Goal: Find specific page/section: Find specific page/section

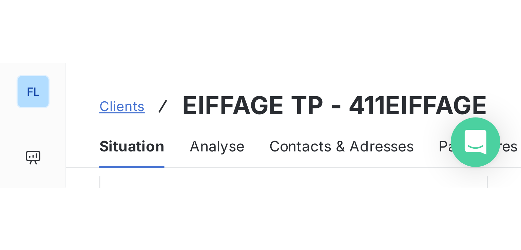
scroll to position [19, 0]
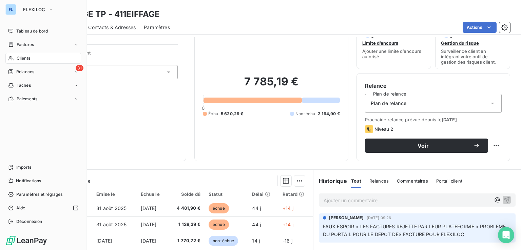
click at [8, 10] on div "FL" at bounding box center [10, 9] width 11 height 11
click at [24, 11] on span "FLEXILOC" at bounding box center [34, 9] width 22 height 5
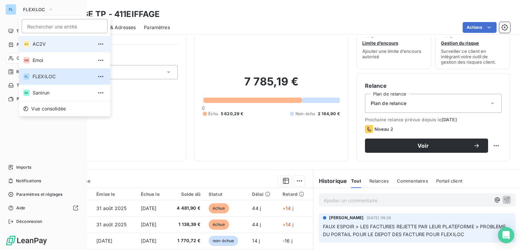
click at [35, 46] on span "AC2V" at bounding box center [63, 44] width 60 height 7
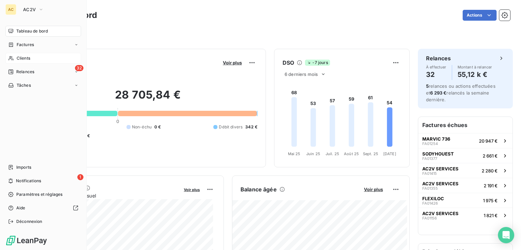
click at [28, 57] on span "Clients" at bounding box center [24, 58] width 14 height 6
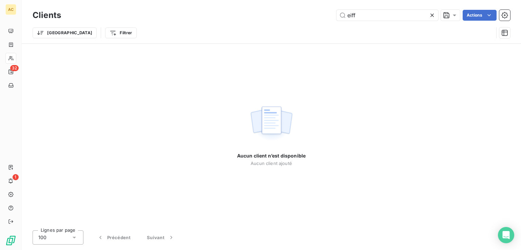
drag, startPoint x: 360, startPoint y: 16, endPoint x: 331, endPoint y: 13, distance: 29.7
click at [331, 13] on div "eiff Actions" at bounding box center [289, 15] width 441 height 11
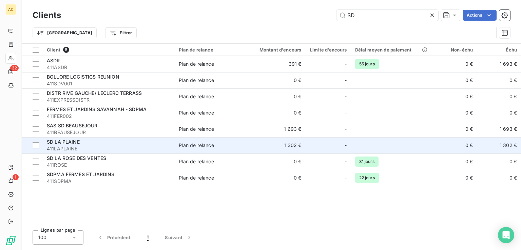
type input "SD"
click at [88, 151] on span "411LAPLAINE" at bounding box center [109, 149] width 124 height 7
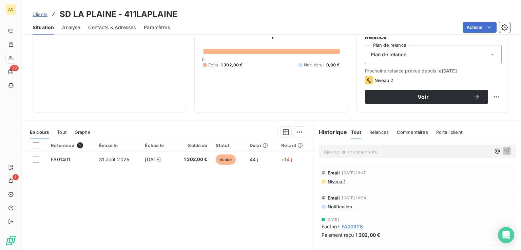
scroll to position [34, 0]
